Goal: Task Accomplishment & Management: Manage account settings

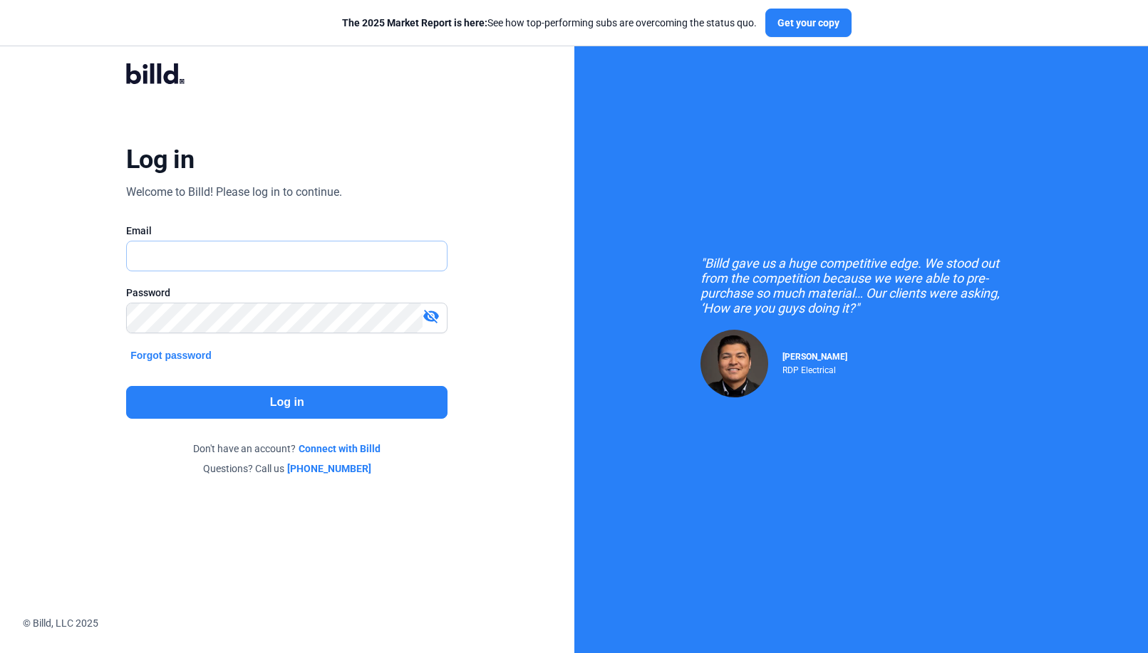
type input "[EMAIL_ADDRESS][DOMAIN_NAME]"
click at [248, 395] on button "Log in" at bounding box center [286, 402] width 321 height 33
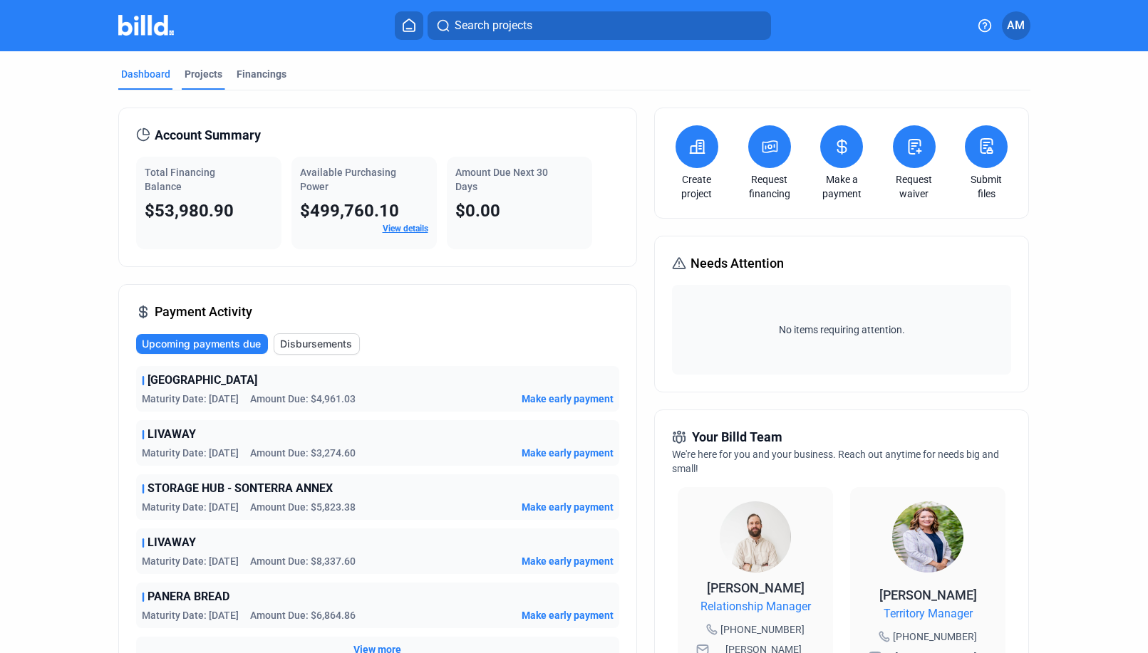
drag, startPoint x: 192, startPoint y: 57, endPoint x: 192, endPoint y: 70, distance: 12.8
click at [192, 58] on mat-tab-group "Dashboard Projects Financings Account Summary Total Financing Balance $53,980.9…" at bounding box center [574, 536] width 912 height 971
click at [193, 75] on div "Projects" at bounding box center [204, 74] width 38 height 14
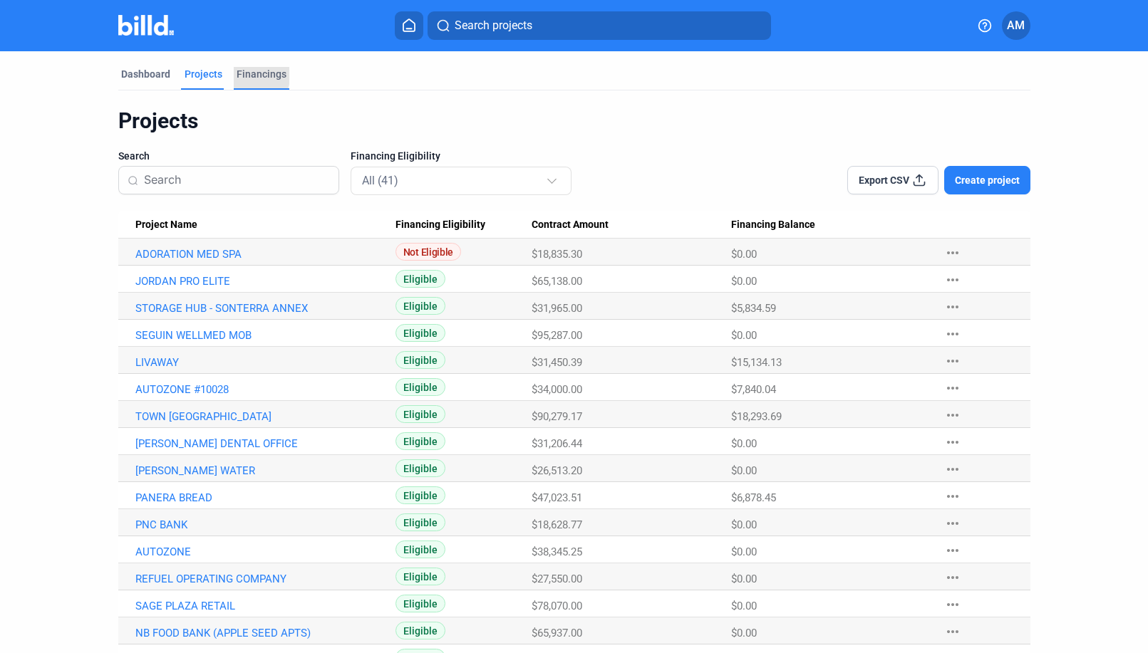
click at [237, 76] on div "Financings" at bounding box center [262, 74] width 50 height 14
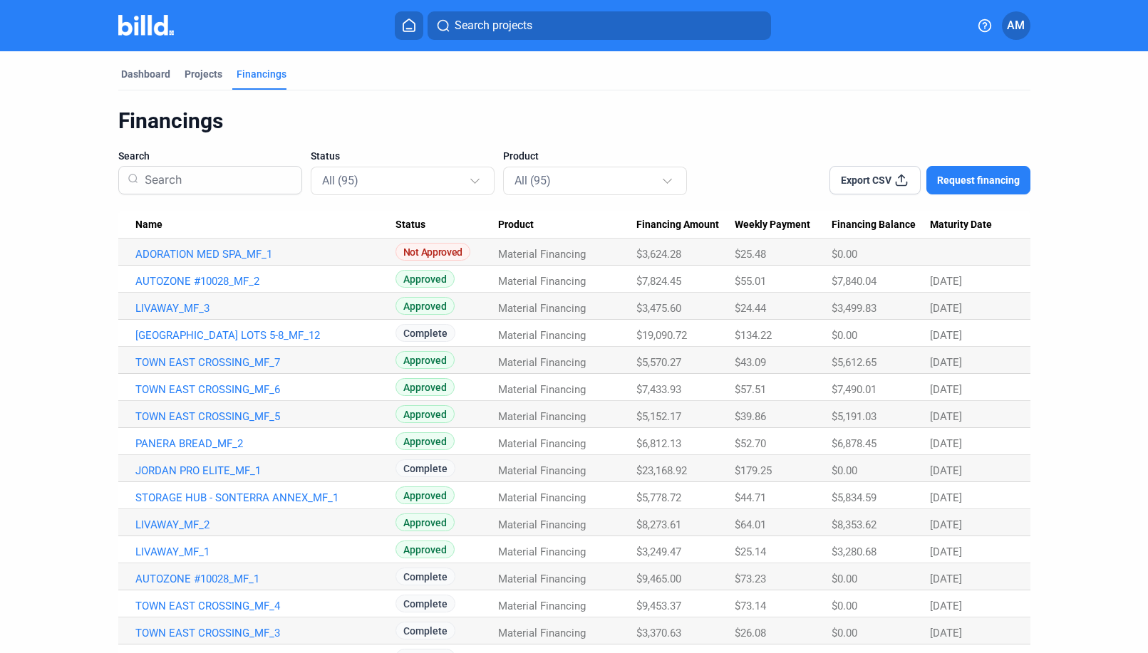
click at [207, 180] on input at bounding box center [215, 180] width 153 height 37
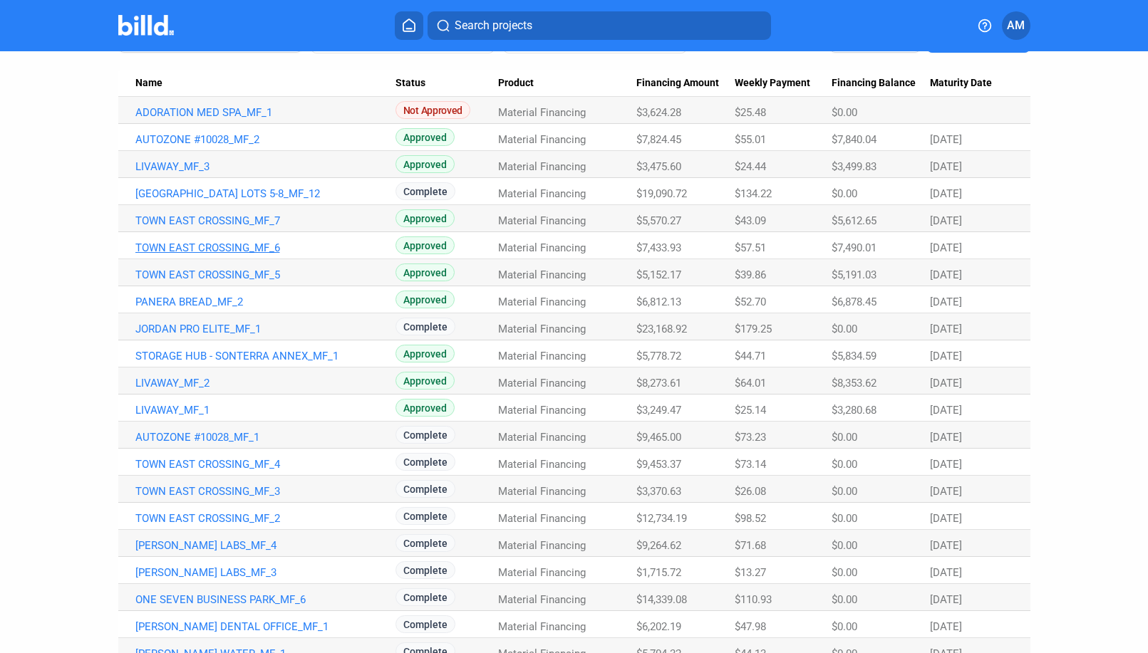
scroll to position [143, 0]
click at [222, 301] on link "PANERA BREAD_MF_2" at bounding box center [265, 301] width 260 height 13
click at [184, 302] on link "PANERA BREAD_MF_2" at bounding box center [265, 301] width 260 height 13
click at [187, 297] on link "PANERA BREAD_MF_2" at bounding box center [265, 301] width 260 height 13
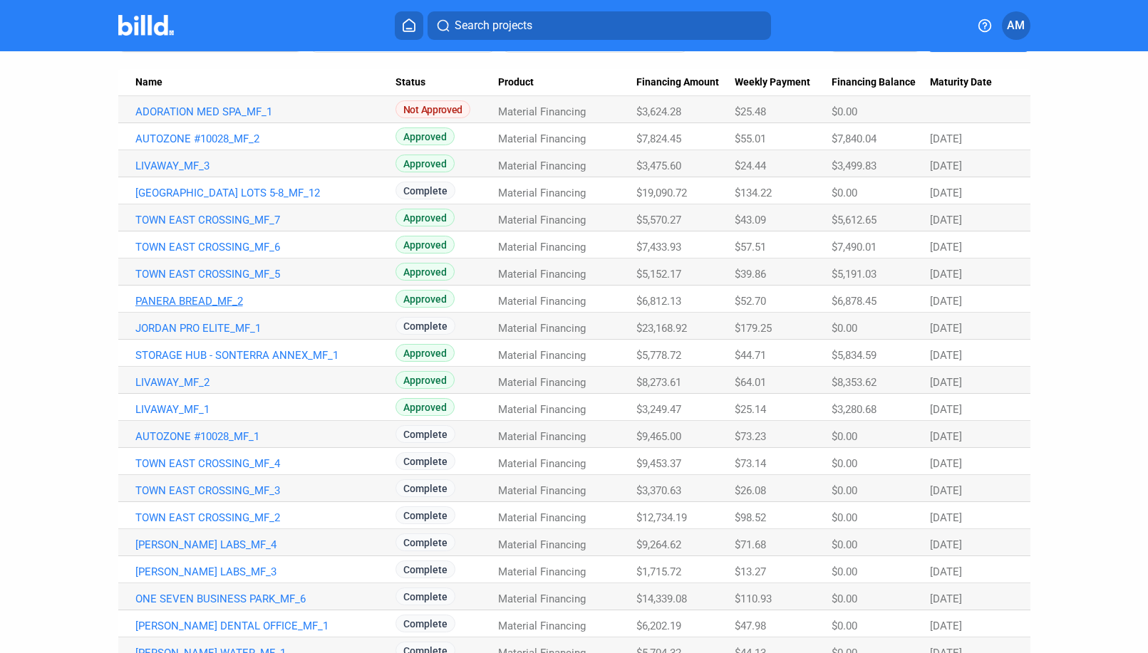
click at [191, 296] on link "PANERA BREAD_MF_2" at bounding box center [265, 301] width 260 height 13
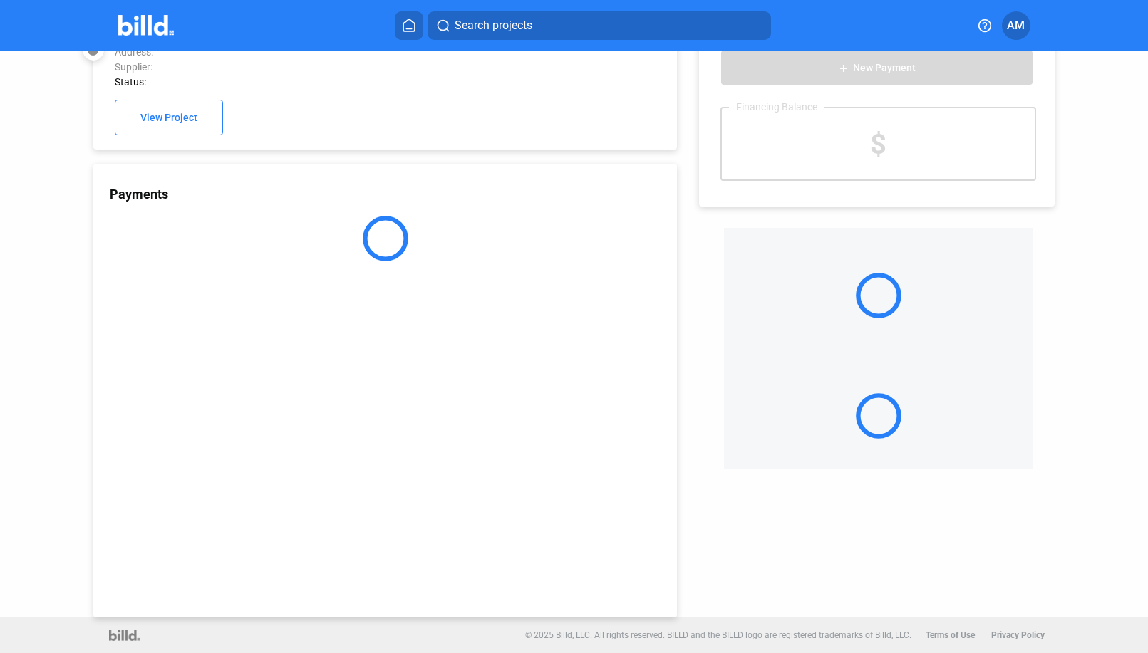
scroll to position [39, 0]
click at [242, 296] on div "Payments" at bounding box center [385, 391] width 584 height 454
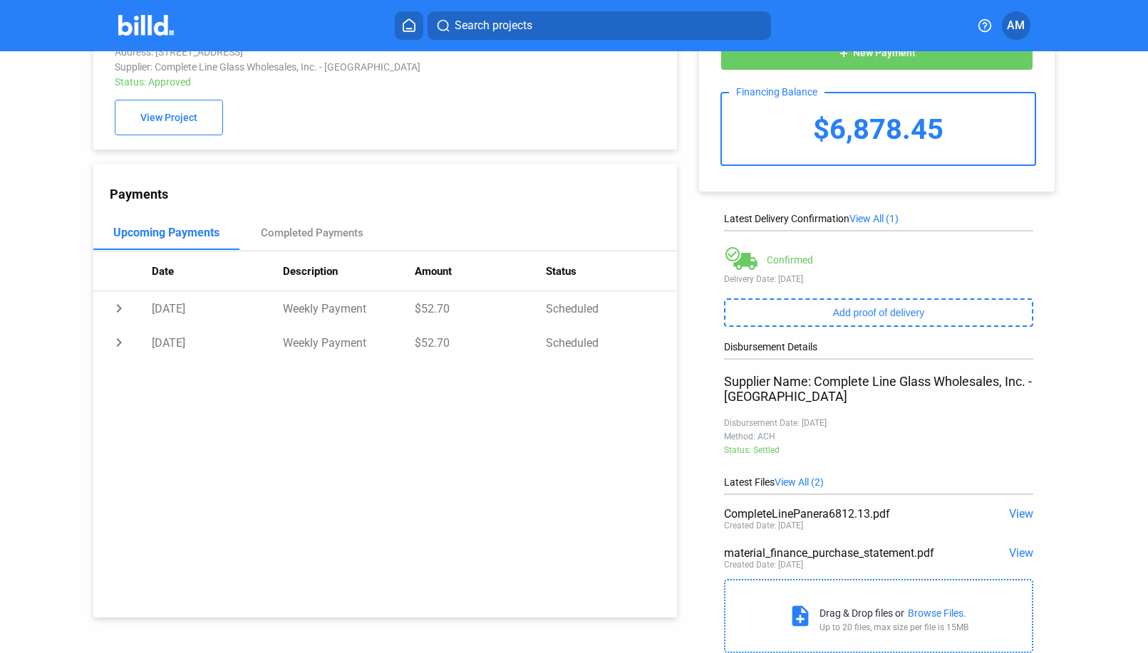
scroll to position [0, 0]
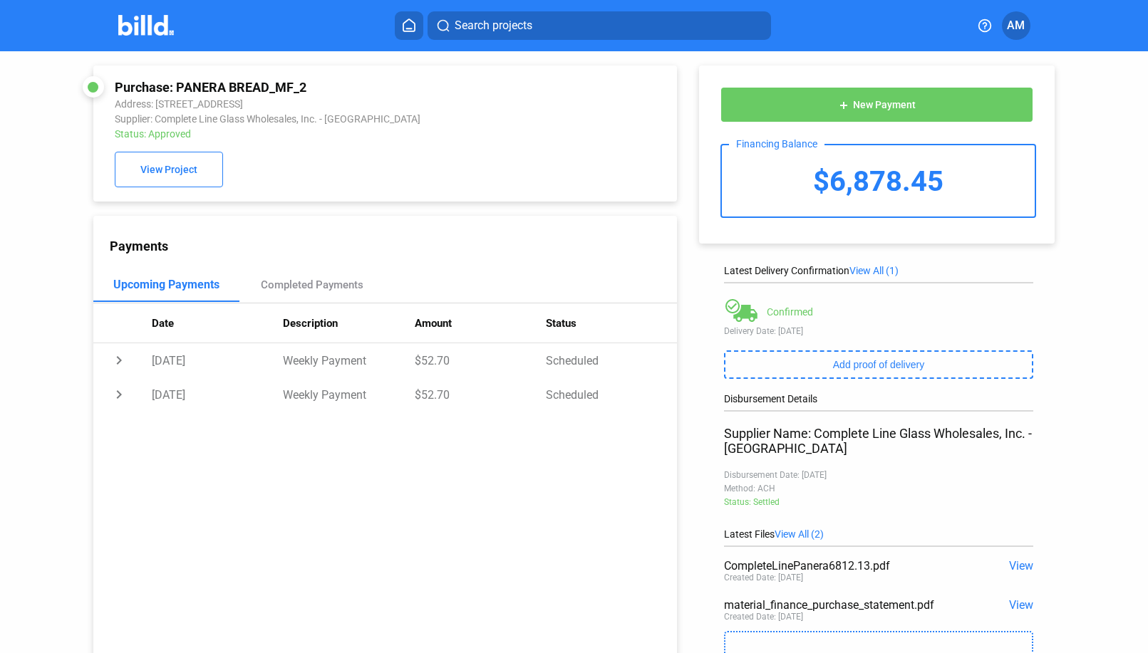
click at [888, 105] on span "New Payment" at bounding box center [884, 105] width 63 height 11
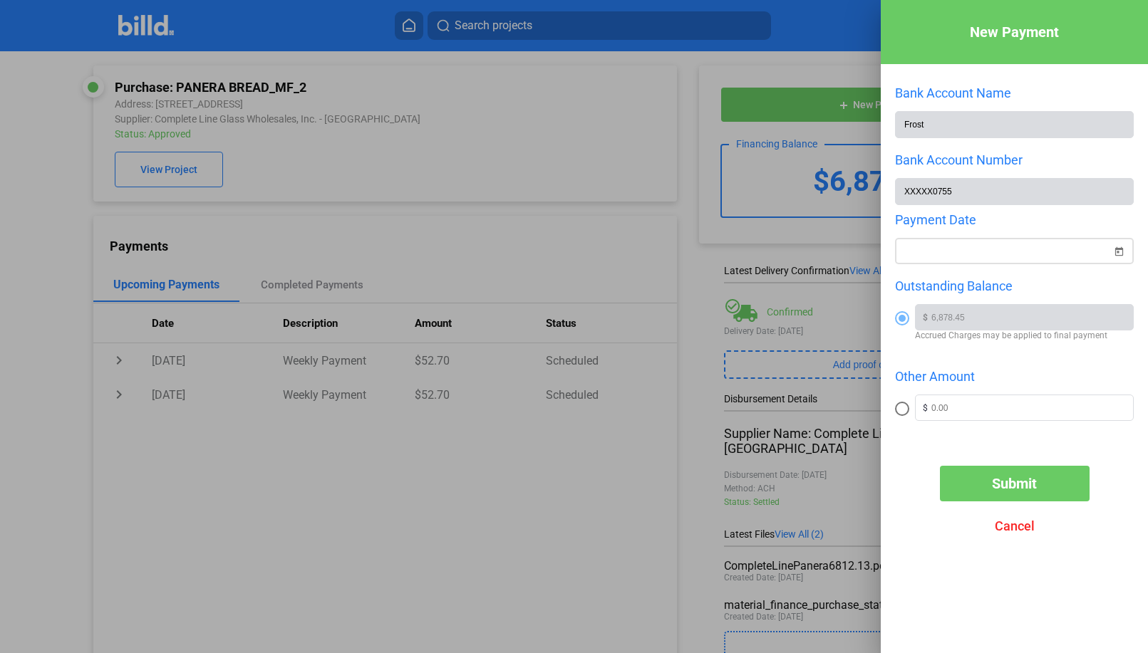
click at [946, 243] on div at bounding box center [1007, 252] width 208 height 26
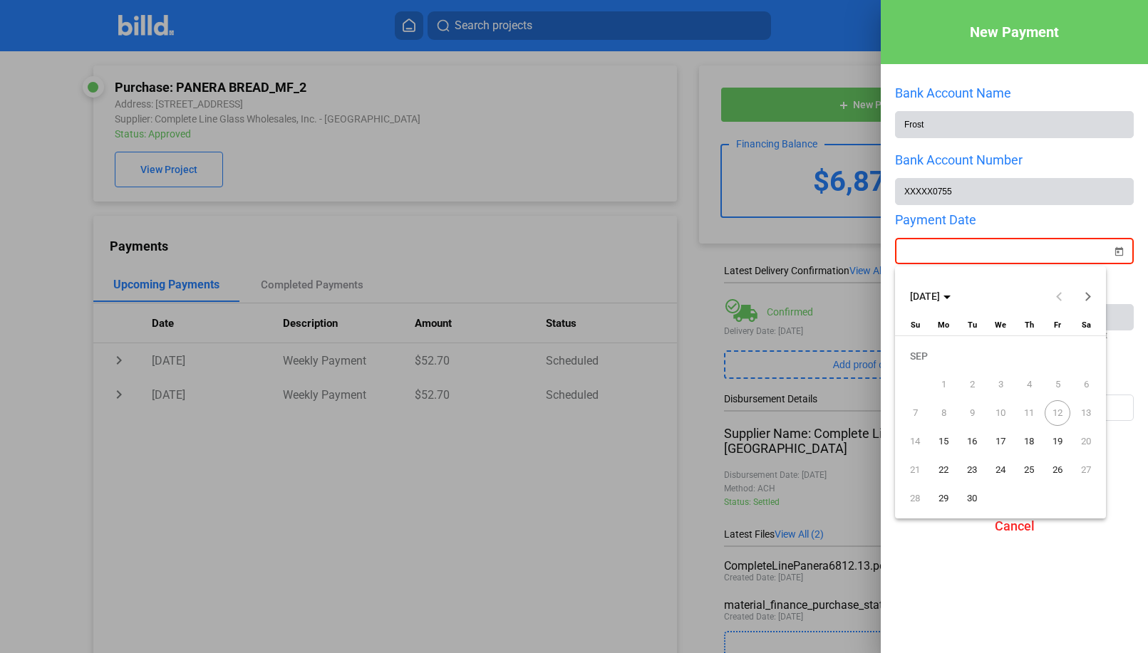
drag, startPoint x: 946, startPoint y: 243, endPoint x: 968, endPoint y: 256, distance: 24.9
click at [947, 251] on div at bounding box center [574, 326] width 1148 height 653
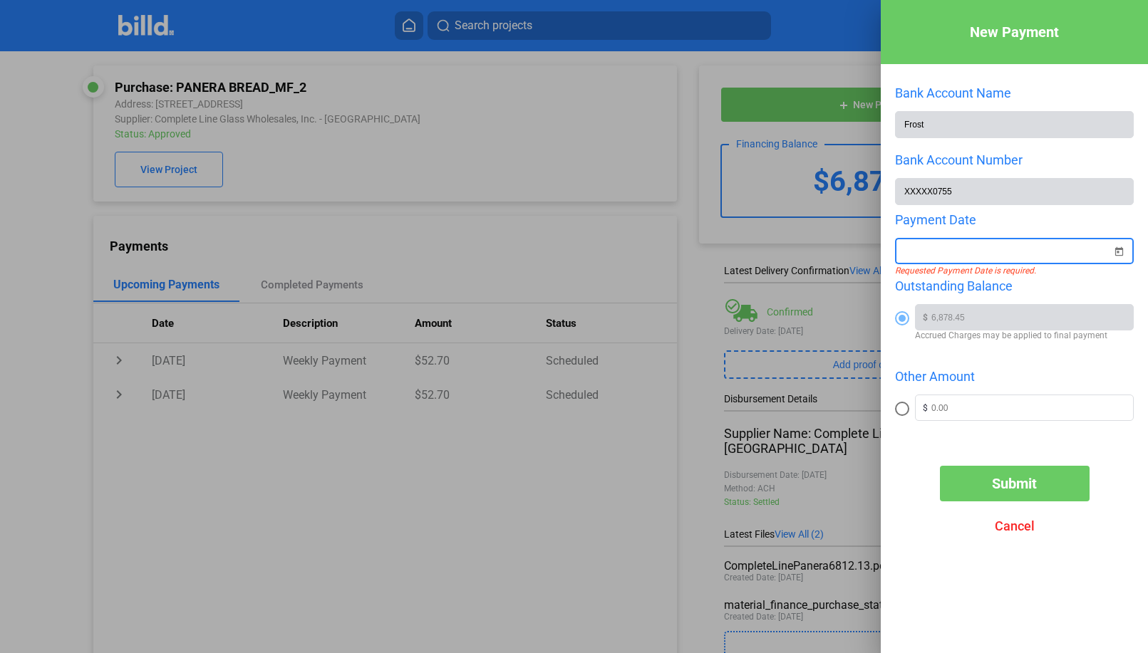
click at [970, 257] on input at bounding box center [1007, 251] width 208 height 17
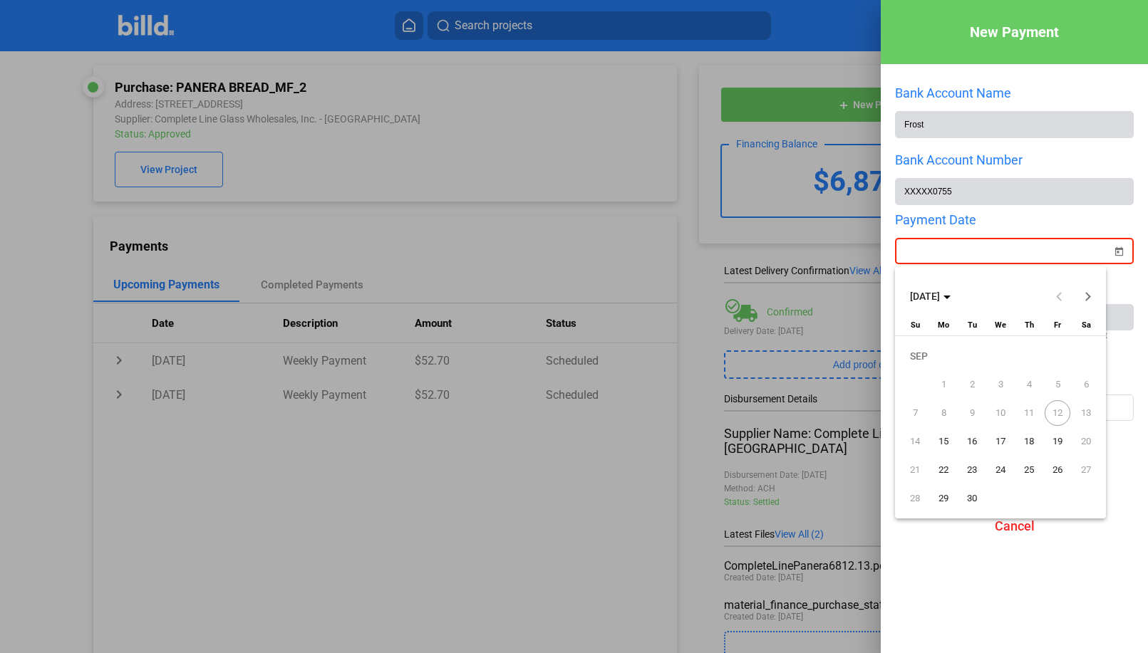
click at [933, 441] on span "15" at bounding box center [944, 442] width 26 height 26
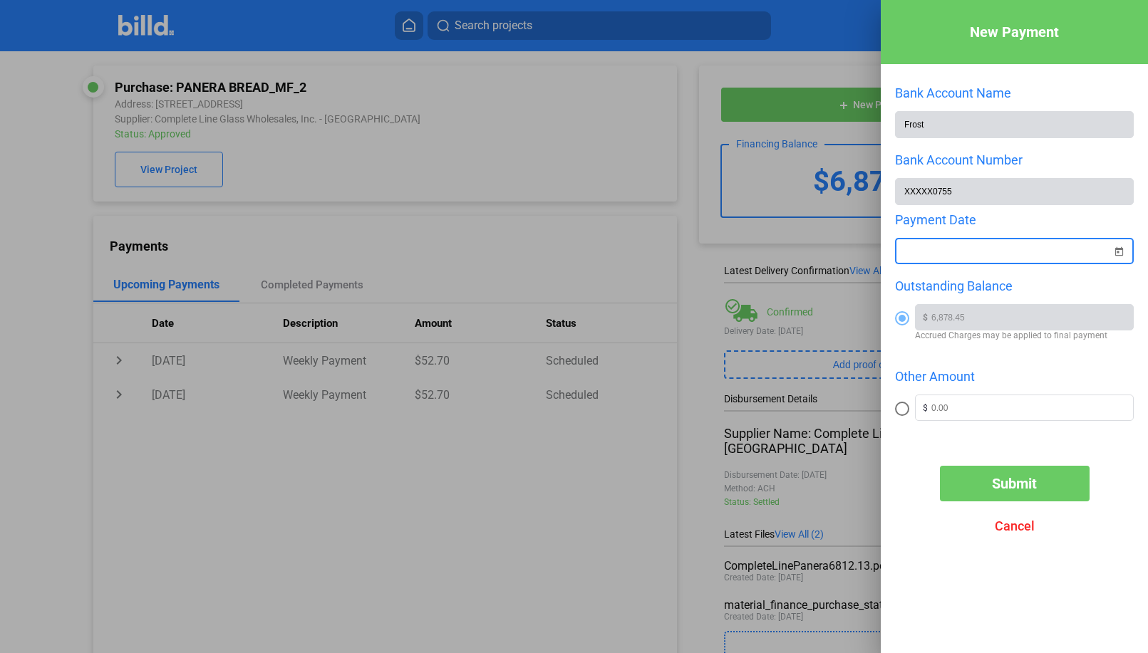
click at [963, 252] on input at bounding box center [1007, 251] width 208 height 17
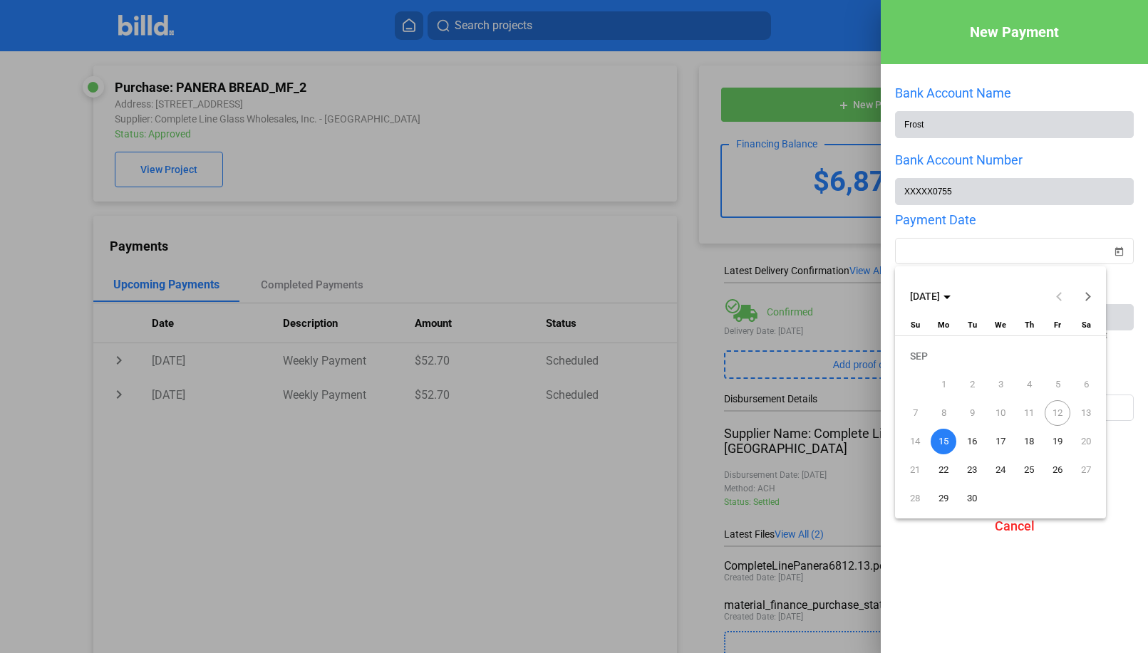
click at [1106, 286] on div at bounding box center [574, 326] width 1148 height 653
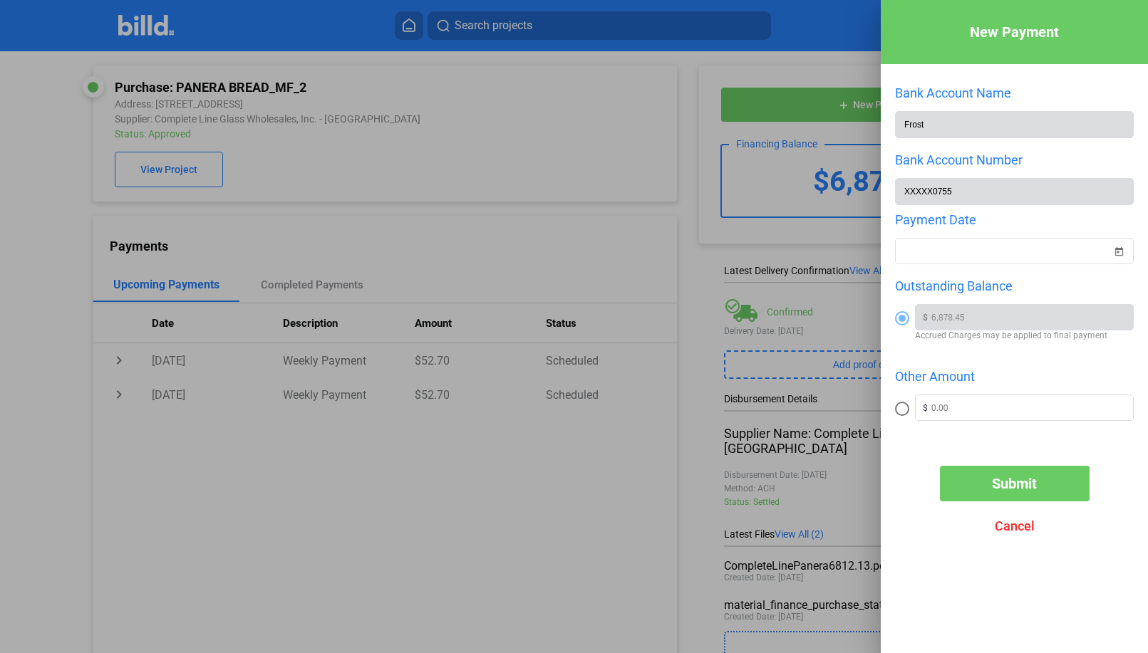
click at [1024, 492] on span "Submit" at bounding box center [1014, 483] width 45 height 17
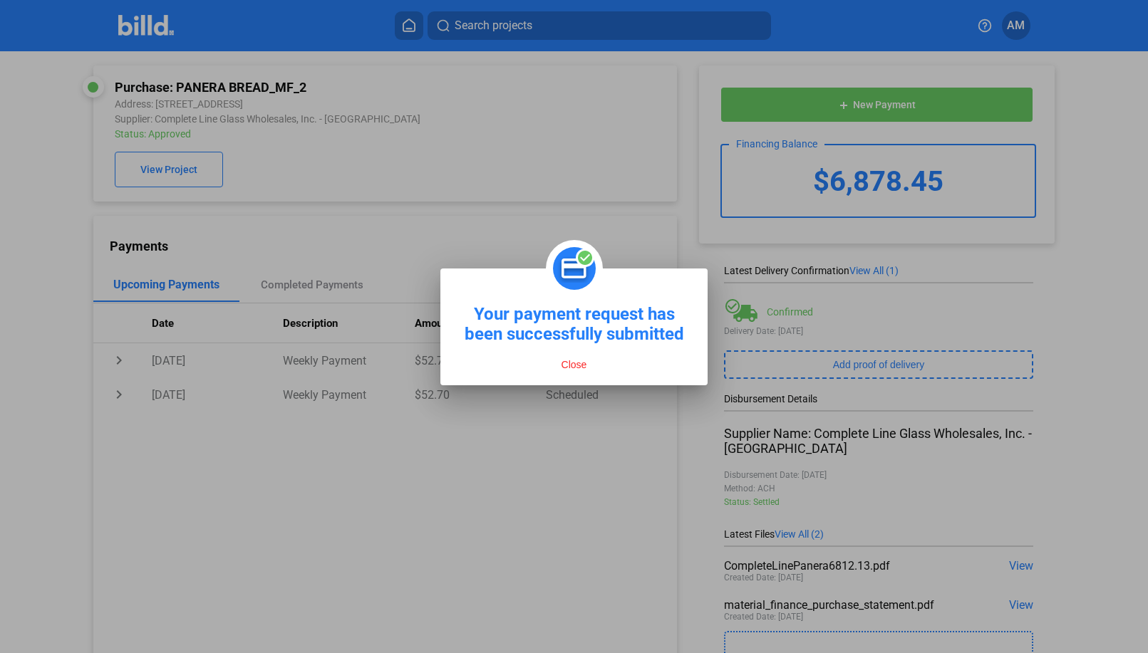
click at [575, 368] on button "Close" at bounding box center [574, 364] width 34 height 13
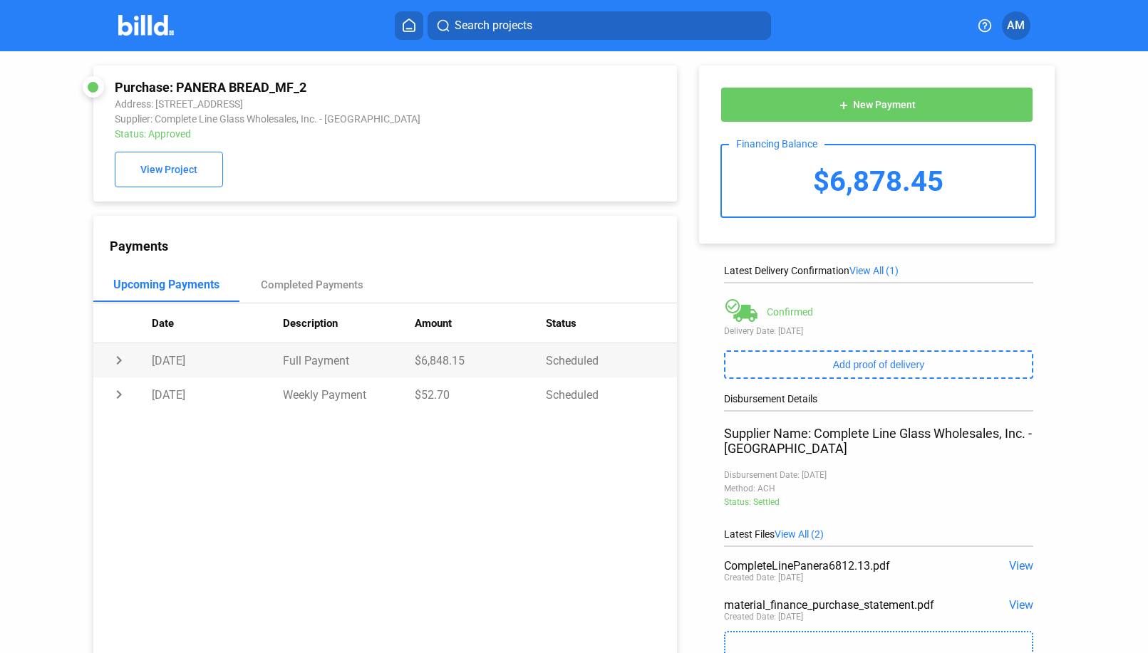
click at [415, 364] on td "$6,848.15" at bounding box center [480, 360] width 131 height 34
click at [404, 364] on td "Full Payment" at bounding box center [348, 360] width 131 height 34
